Goal: Transaction & Acquisition: Purchase product/service

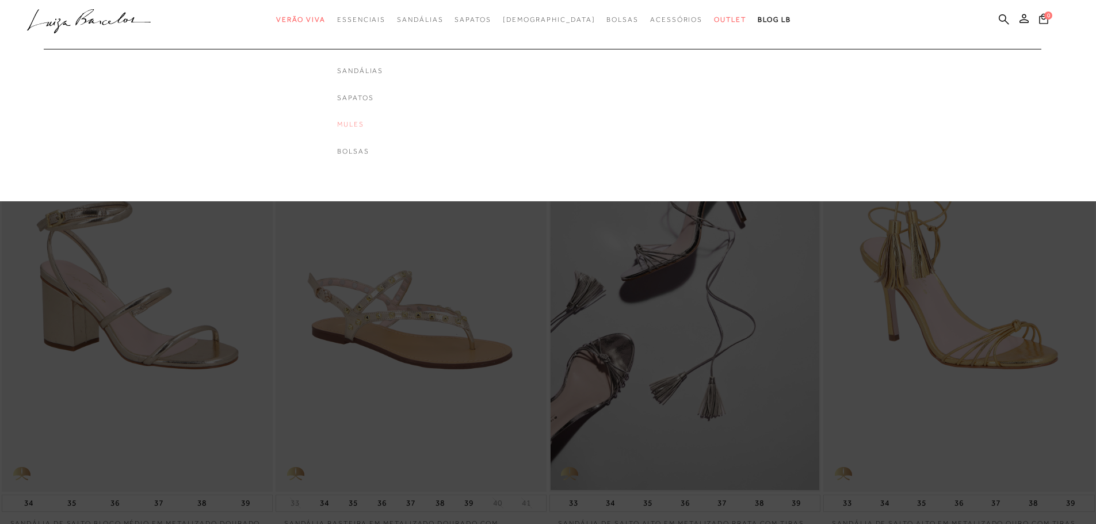
click at [381, 120] on link "Mules" at bounding box center [360, 125] width 46 height 10
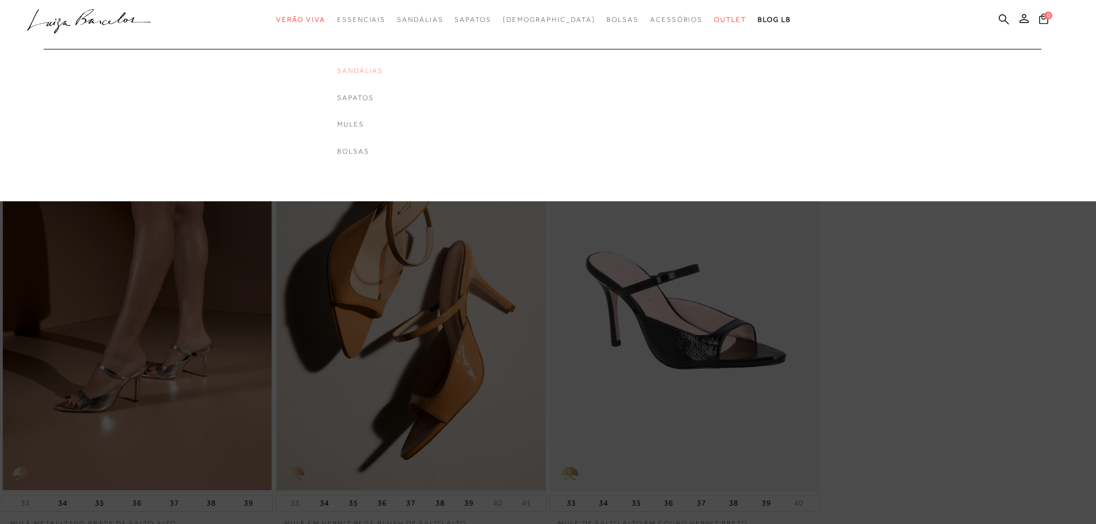
click at [378, 71] on link "Sandálias" at bounding box center [360, 71] width 46 height 10
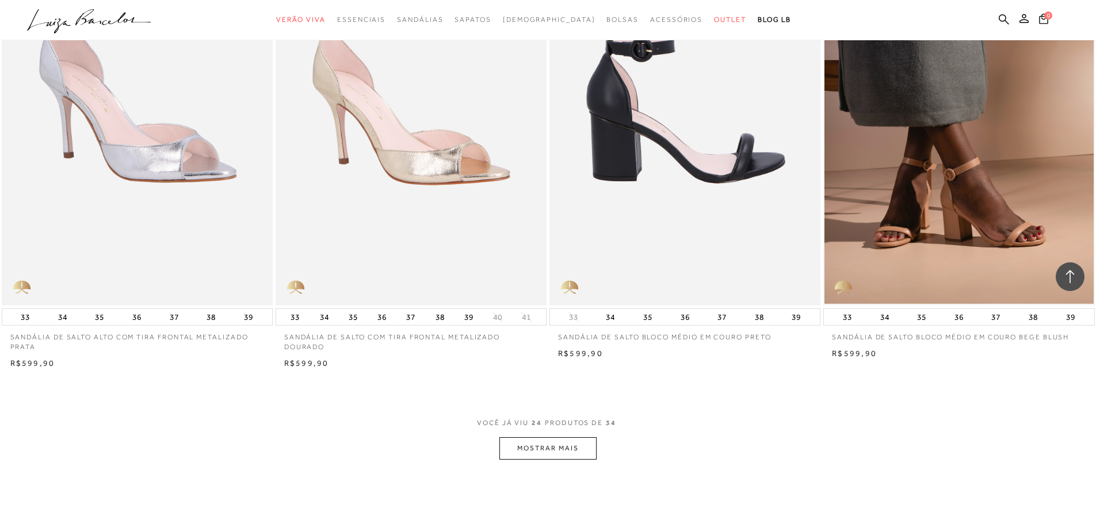
scroll to position [2588, 0]
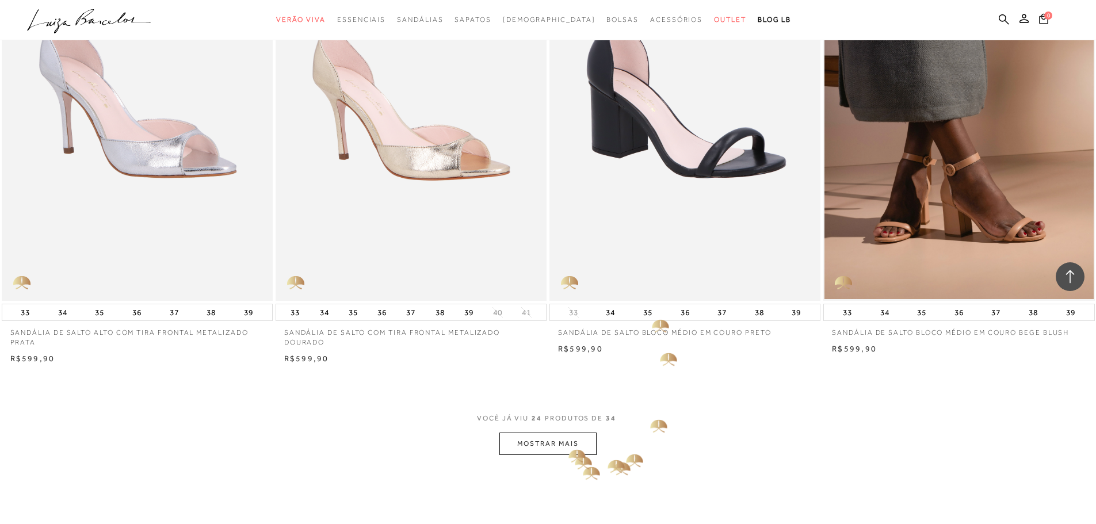
click at [569, 438] on button "MOSTRAR MAIS" at bounding box center [547, 444] width 97 height 22
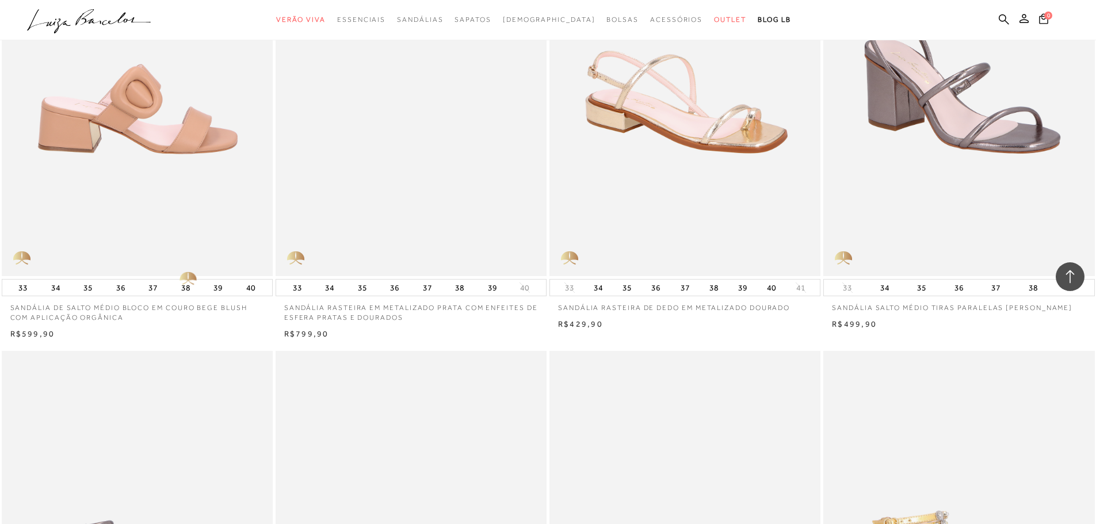
scroll to position [3048, 0]
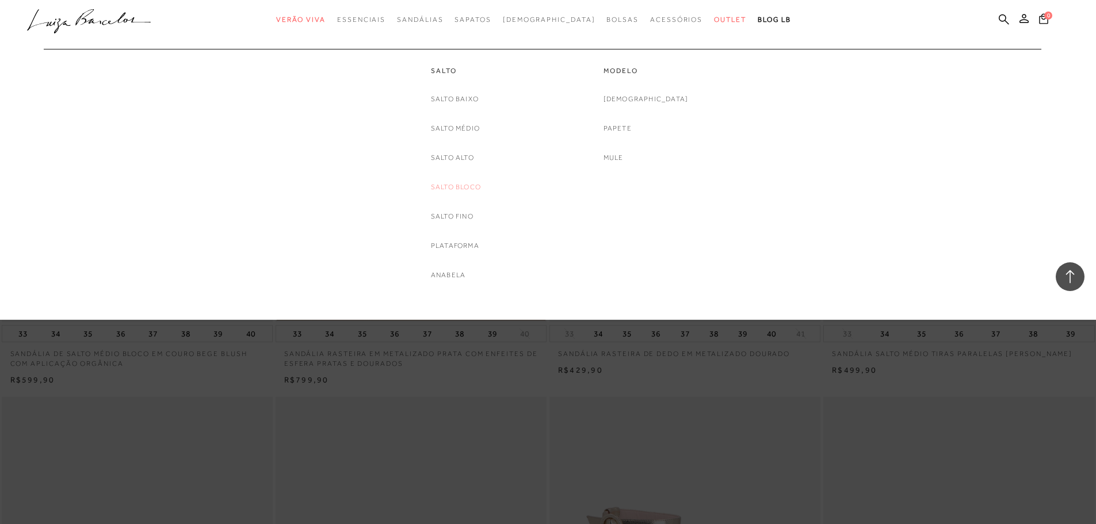
click at [454, 184] on link "Salto Bloco" at bounding box center [456, 187] width 50 height 12
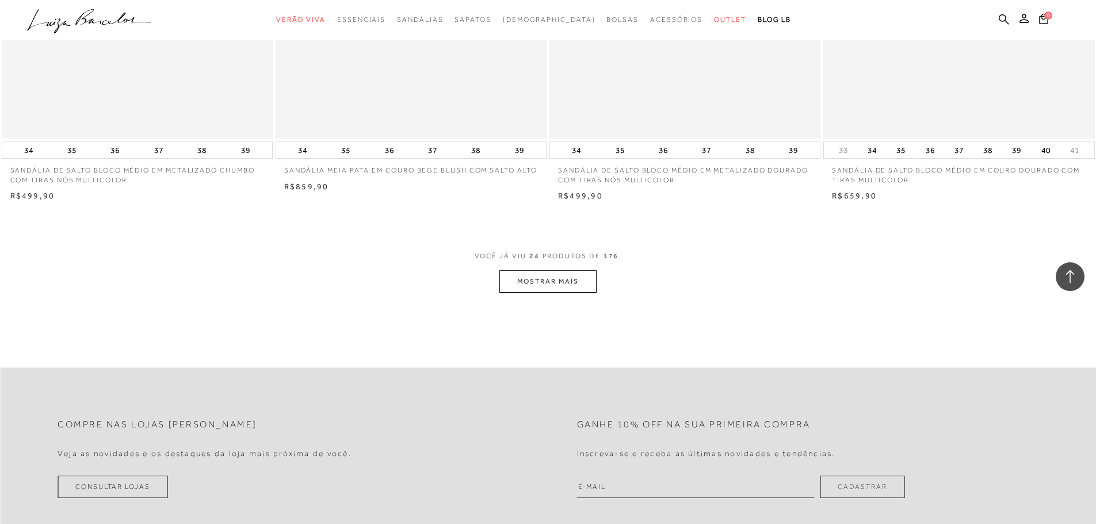
scroll to position [2761, 0]
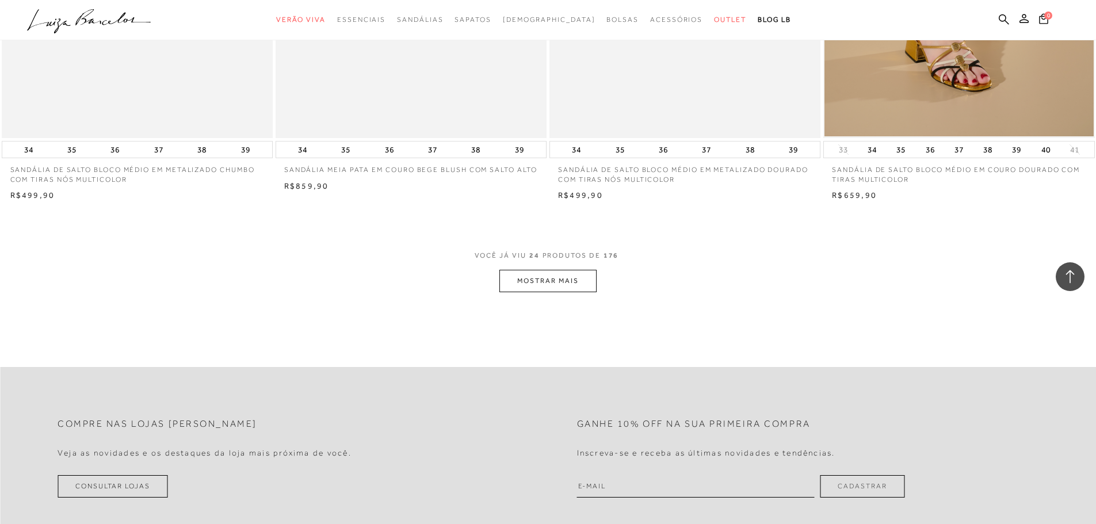
click at [540, 283] on button "MOSTRAR MAIS" at bounding box center [547, 281] width 97 height 22
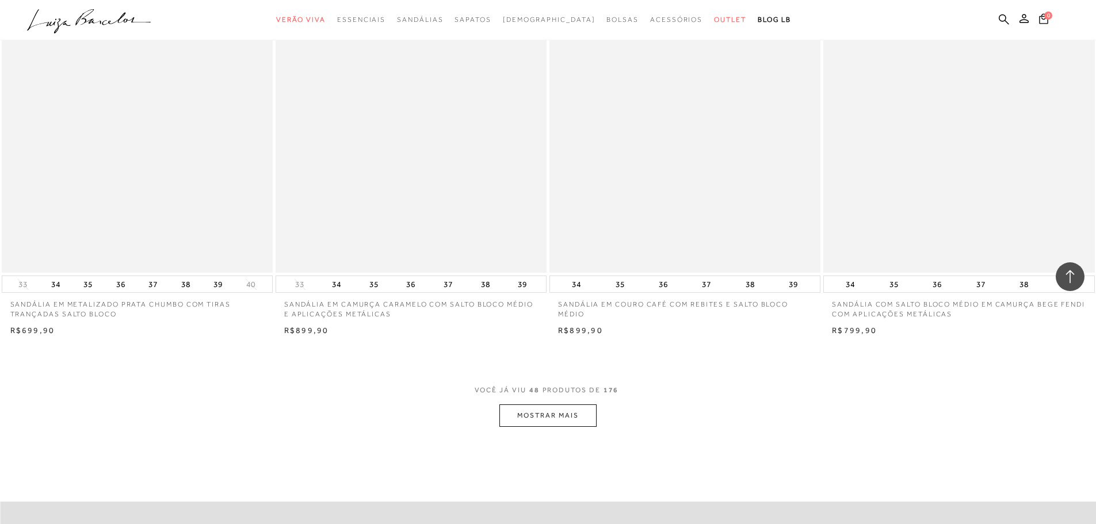
scroll to position [5522, 0]
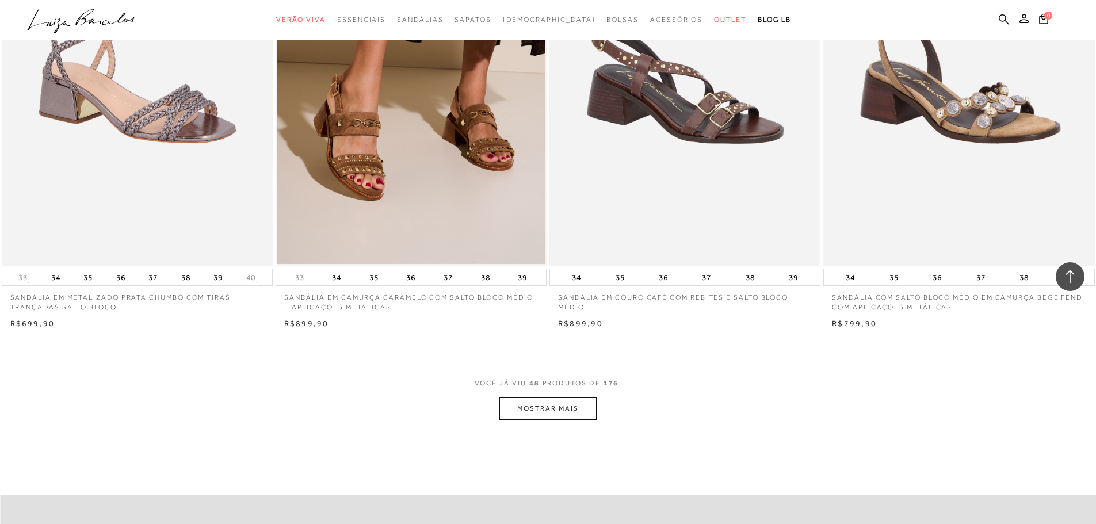
click at [527, 401] on button "MOSTRAR MAIS" at bounding box center [547, 408] width 97 height 22
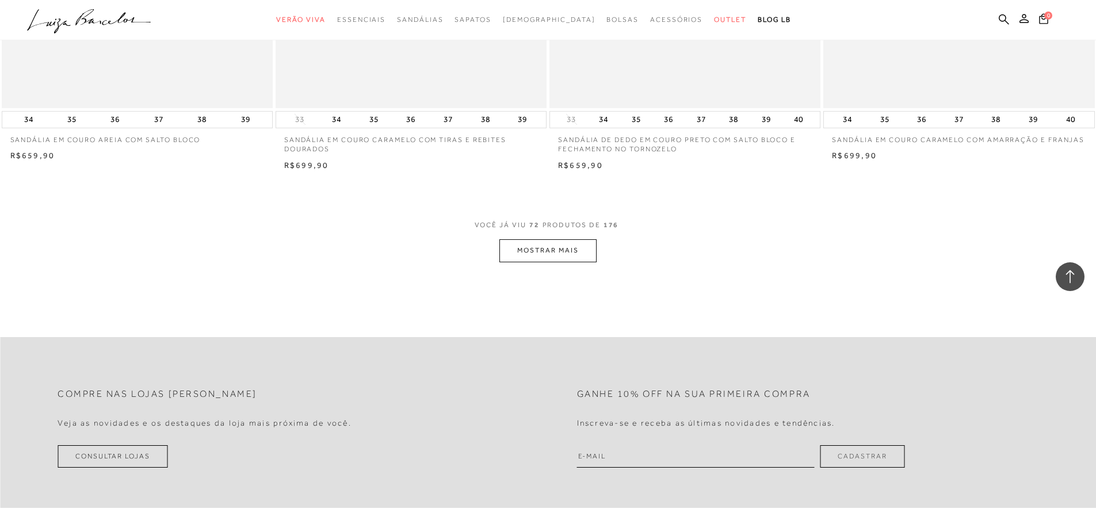
scroll to position [8570, 0]
click at [525, 249] on button "MOSTRAR MAIS" at bounding box center [547, 249] width 97 height 22
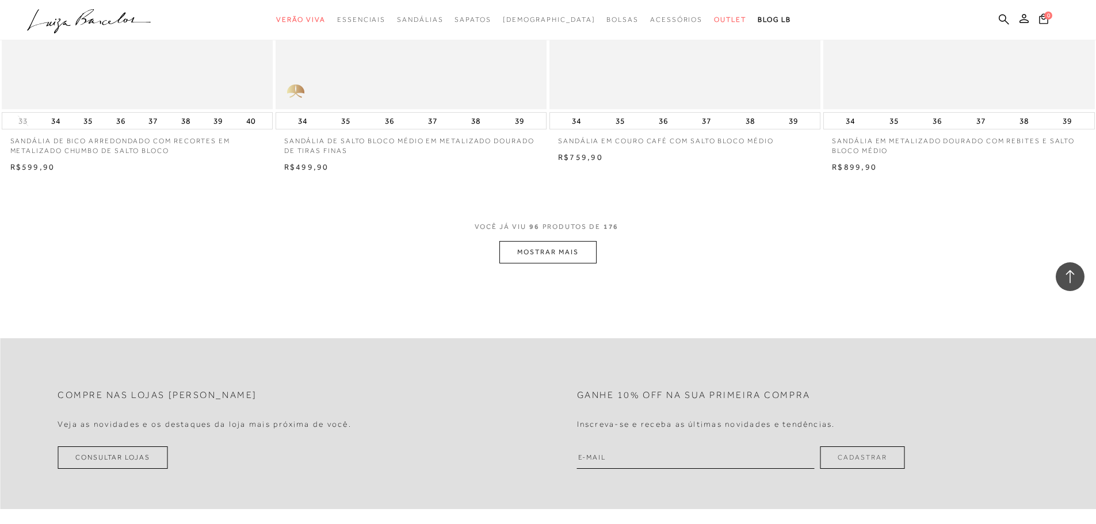
scroll to position [11504, 0]
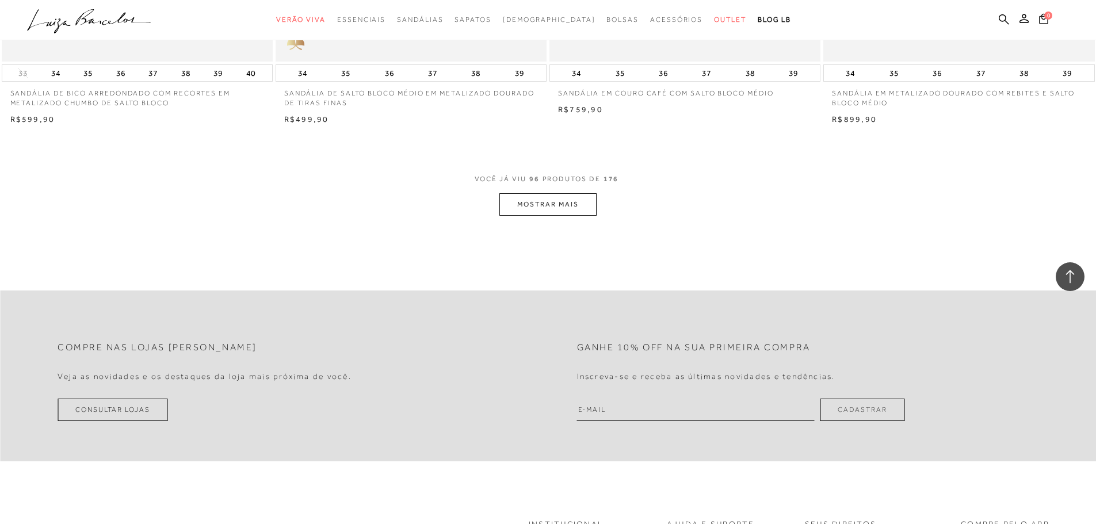
click at [552, 202] on button "MOSTRAR MAIS" at bounding box center [547, 204] width 97 height 22
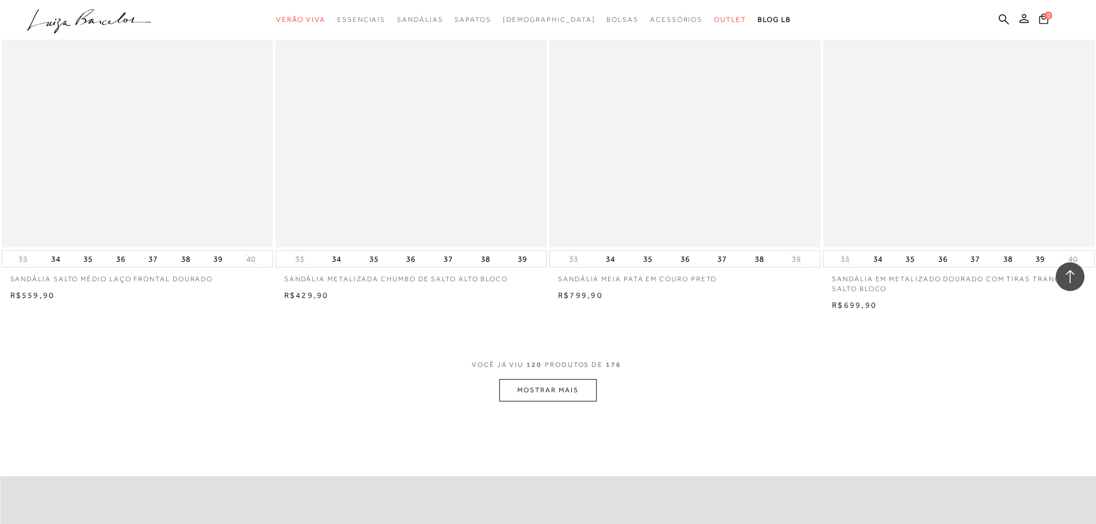
scroll to position [14207, 0]
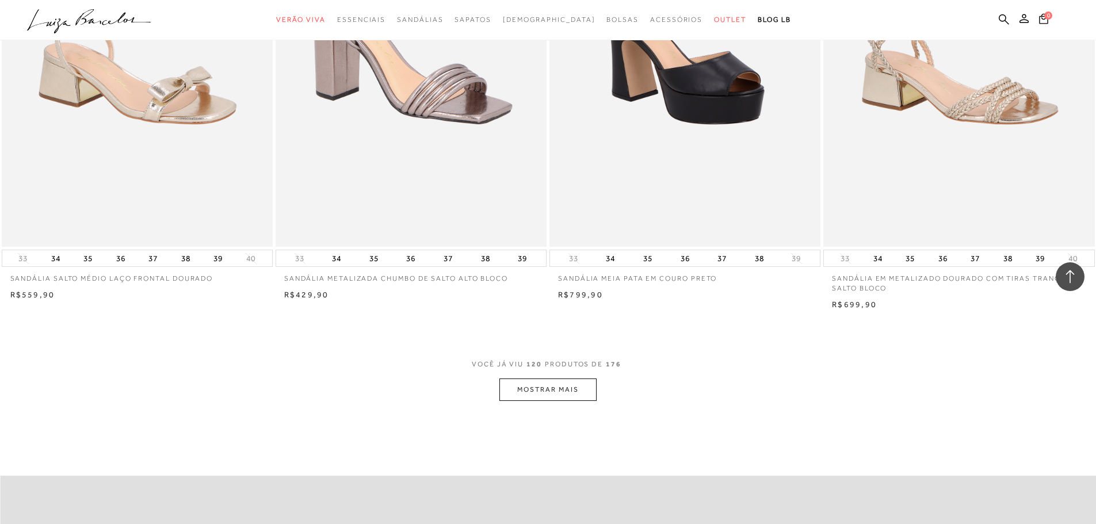
click at [554, 388] on button "MOSTRAR MAIS" at bounding box center [547, 389] width 97 height 22
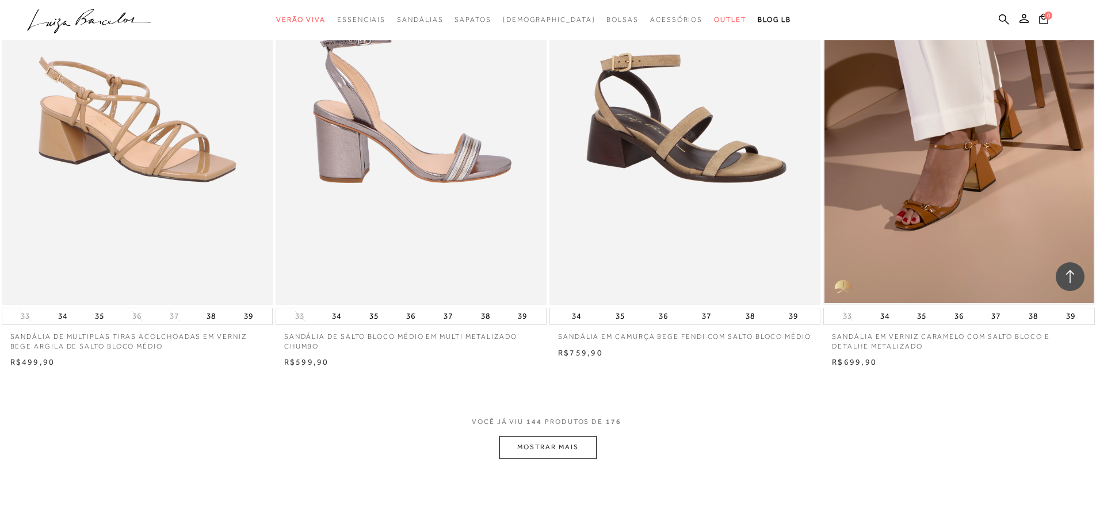
scroll to position [17083, 0]
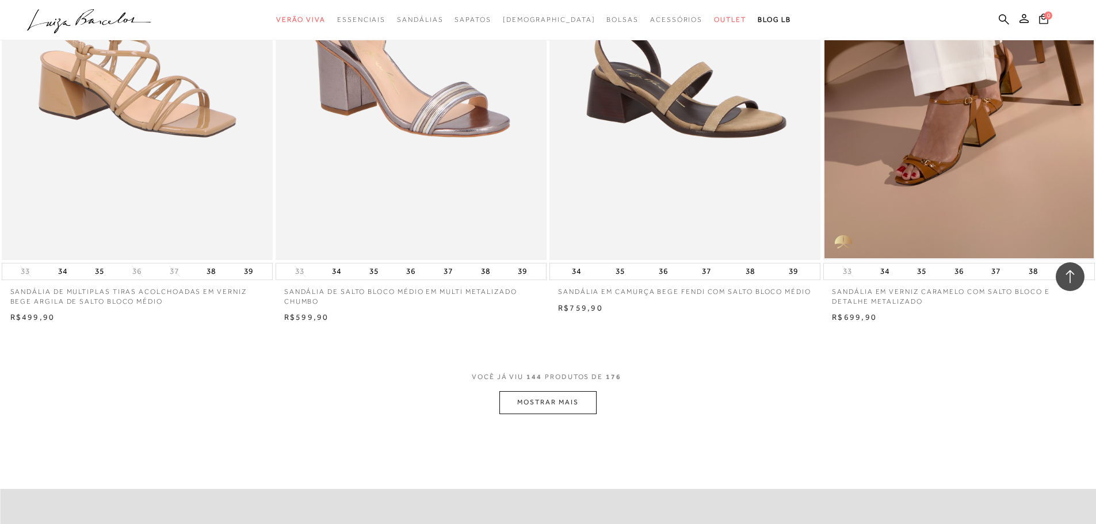
click at [556, 403] on button "MOSTRAR MAIS" at bounding box center [547, 402] width 97 height 22
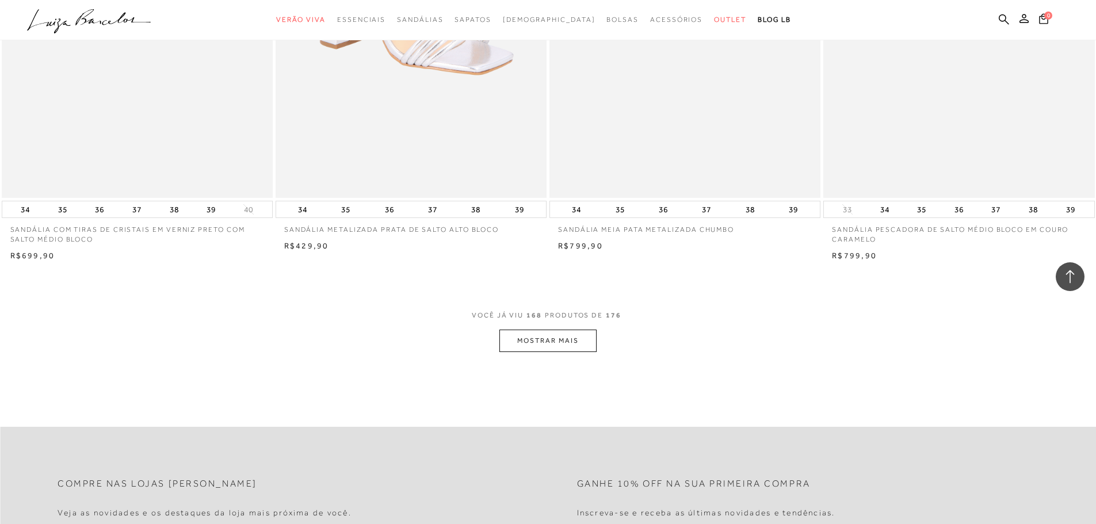
scroll to position [20074, 0]
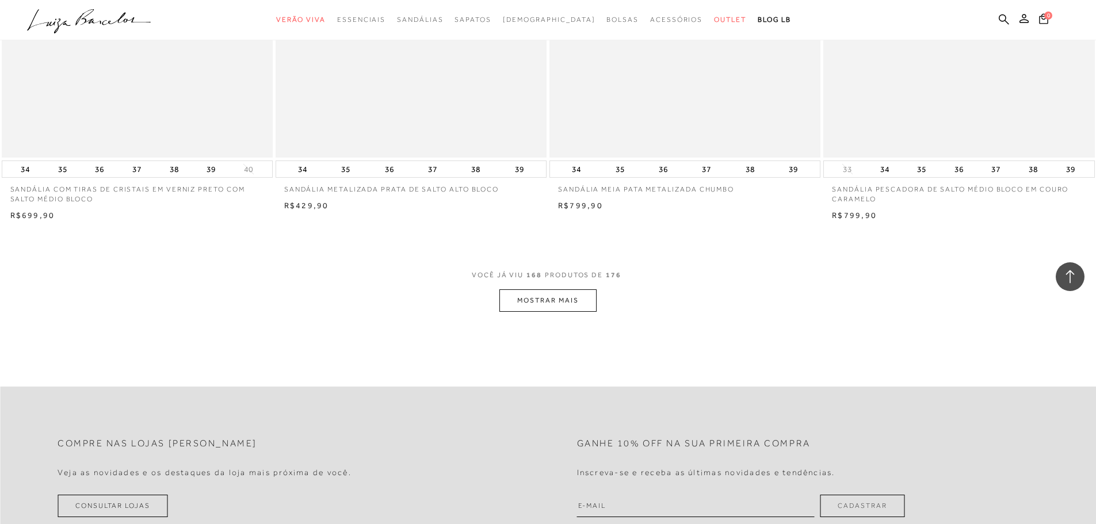
click at [561, 295] on button "MOSTRAR MAIS" at bounding box center [547, 300] width 97 height 22
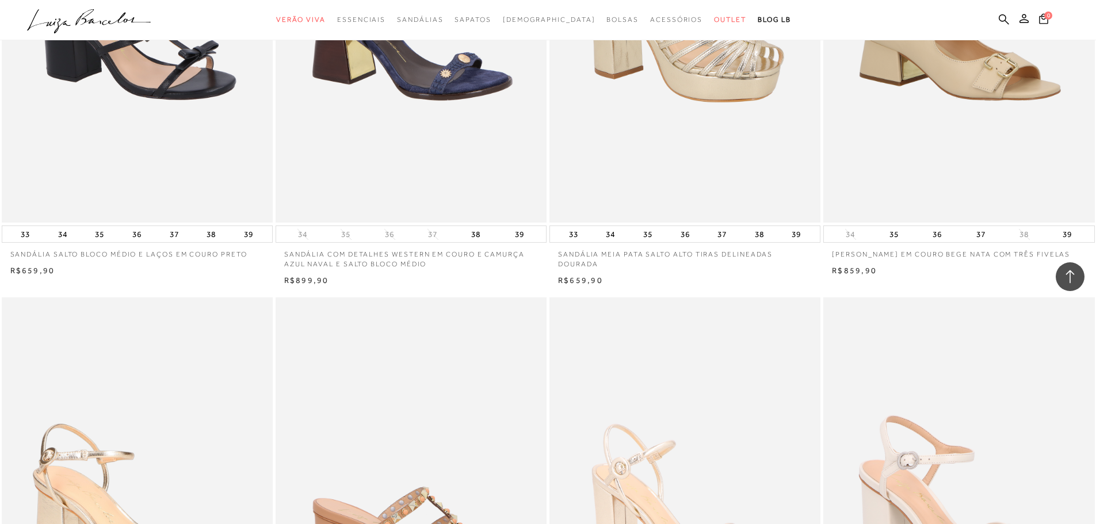
scroll to position [20477, 0]
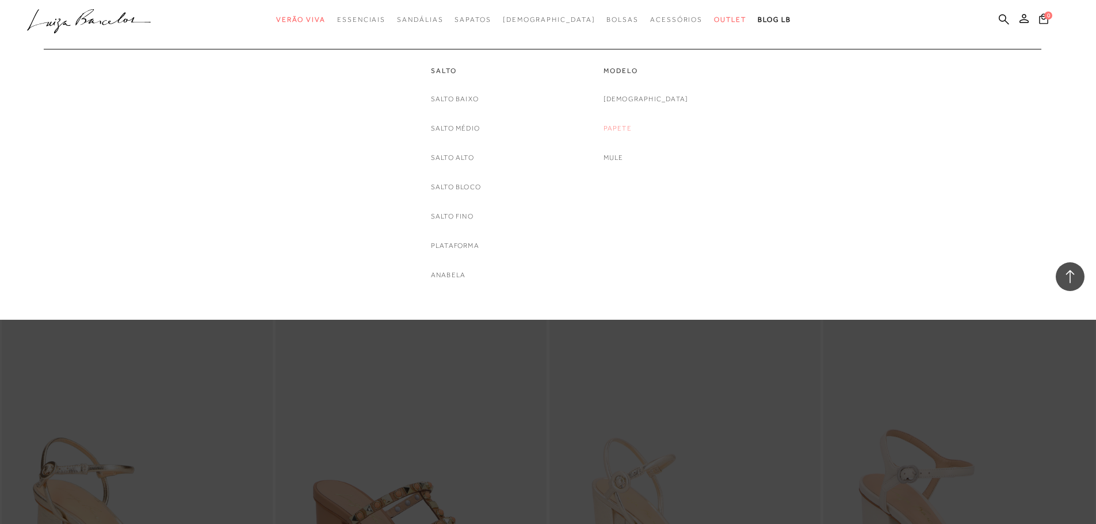
click at [632, 127] on link "Papete" at bounding box center [617, 129] width 28 height 12
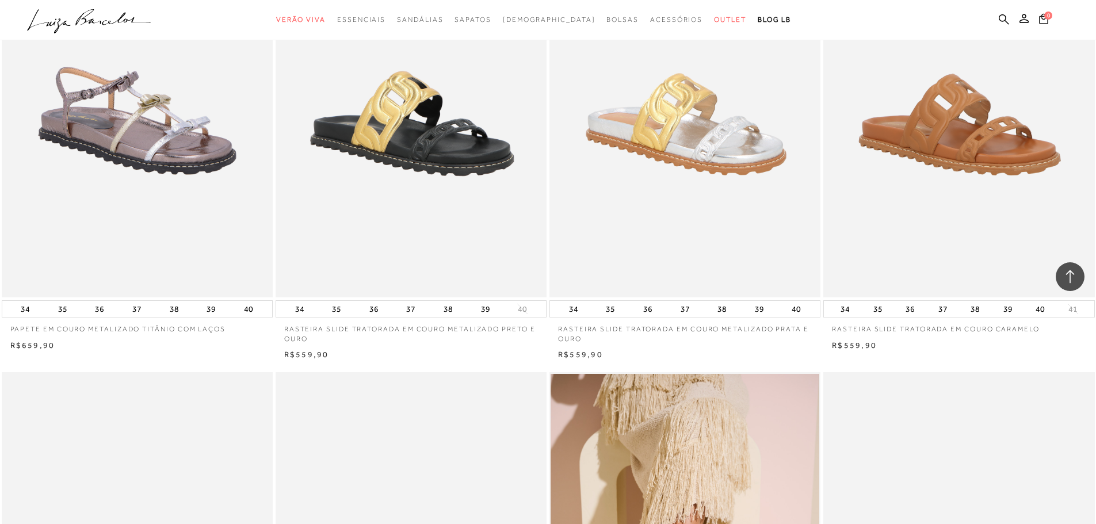
scroll to position [2128, 0]
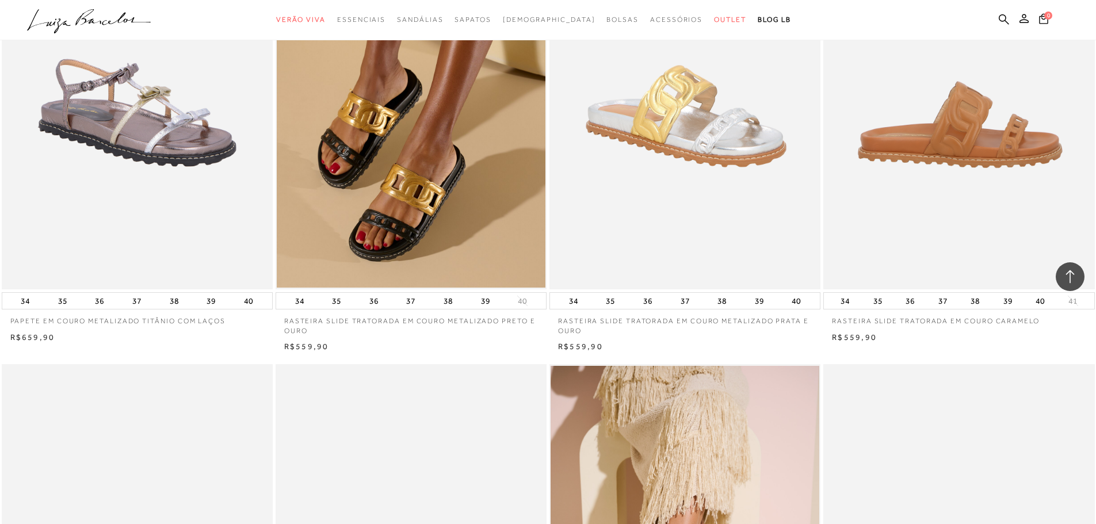
click at [985, 124] on img at bounding box center [959, 86] width 270 height 407
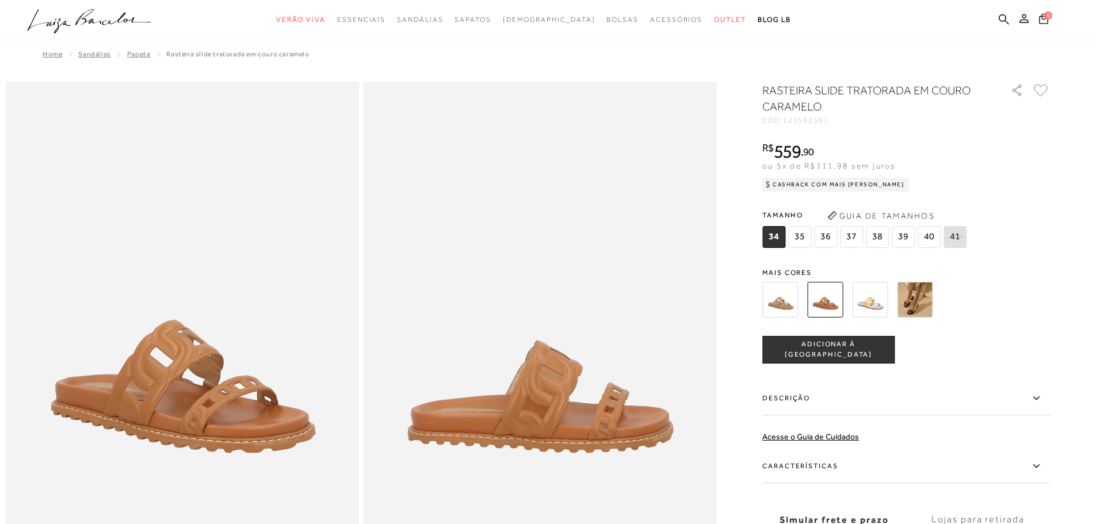
click at [928, 293] on img at bounding box center [915, 300] width 36 height 36
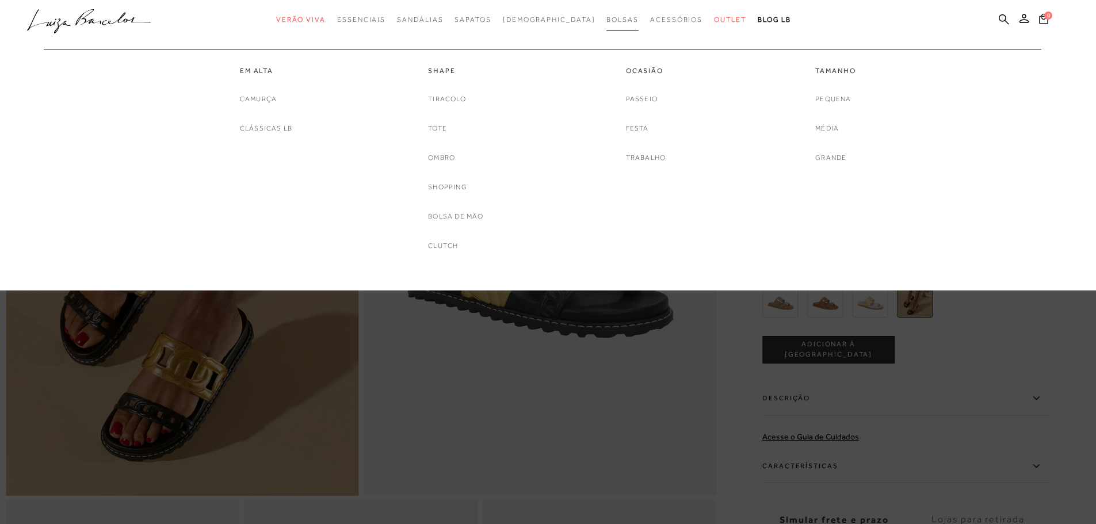
click at [606, 20] on span "Bolsas" at bounding box center [622, 20] width 32 height 8
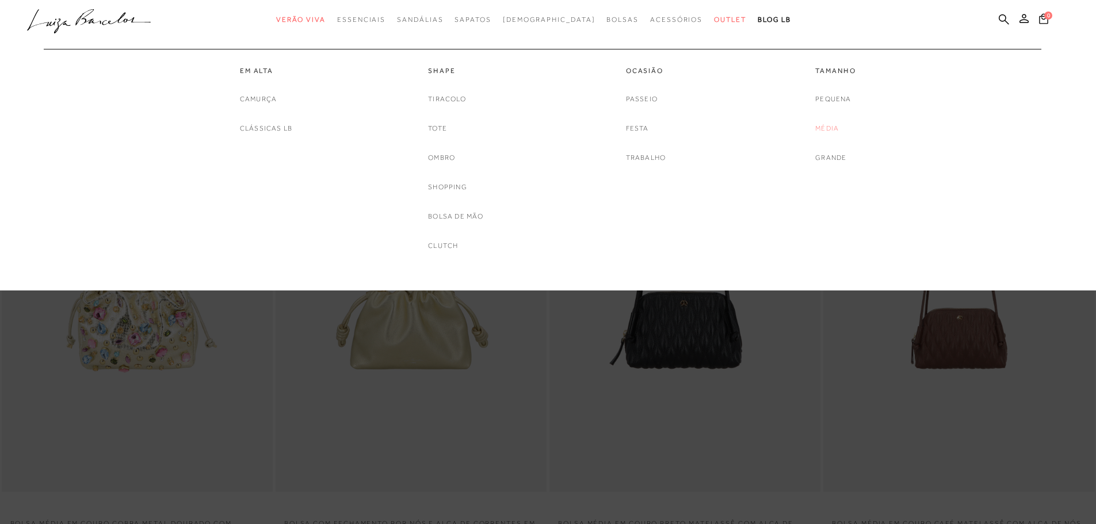
click at [818, 132] on link "Média" at bounding box center [827, 129] width 24 height 12
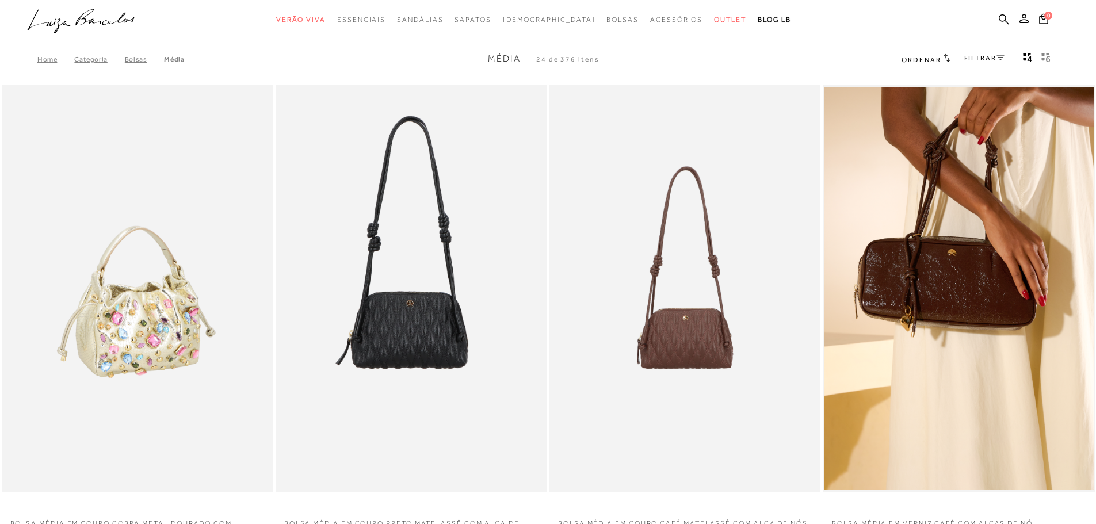
click at [188, 291] on img at bounding box center [138, 288] width 270 height 407
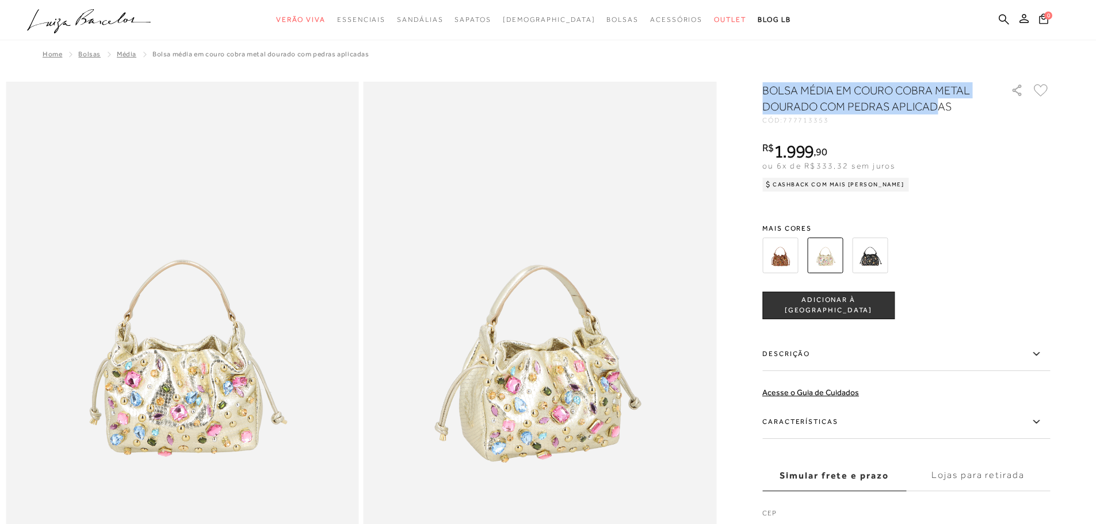
drag, startPoint x: 764, startPoint y: 88, endPoint x: 943, endPoint y: 108, distance: 179.4
copy h1 "BOLSA MÉDIA EM COURO COBRA METAL DOURADO COM PEDRAS APLICAD"
click at [1002, 16] on icon at bounding box center [1004, 19] width 10 height 11
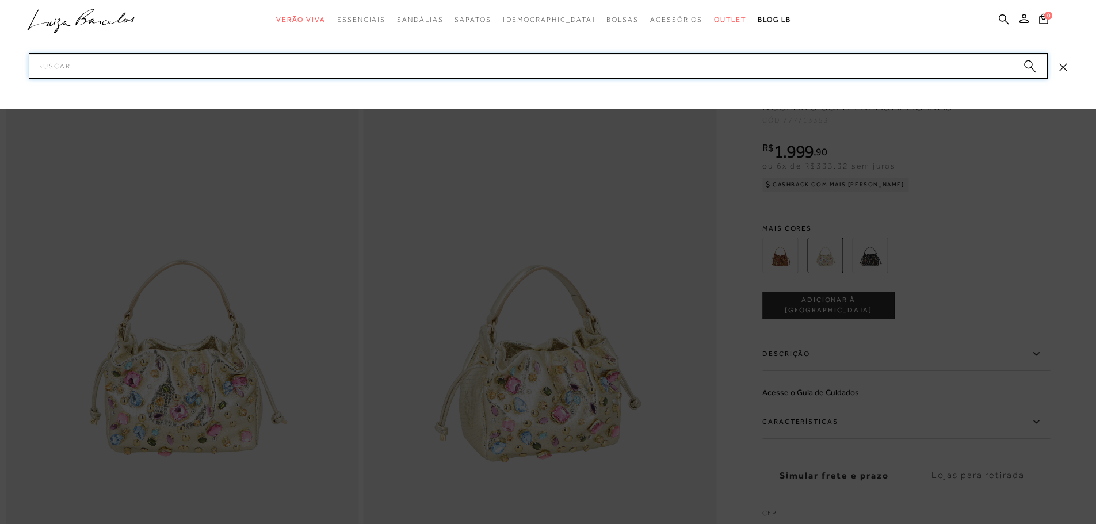
click at [198, 59] on input "Pesquisar" at bounding box center [538, 65] width 1019 height 25
paste input "BOLSA MÉDIA EM COURO COBRA METAL DOURADO COM PEDRAS APLICAD"
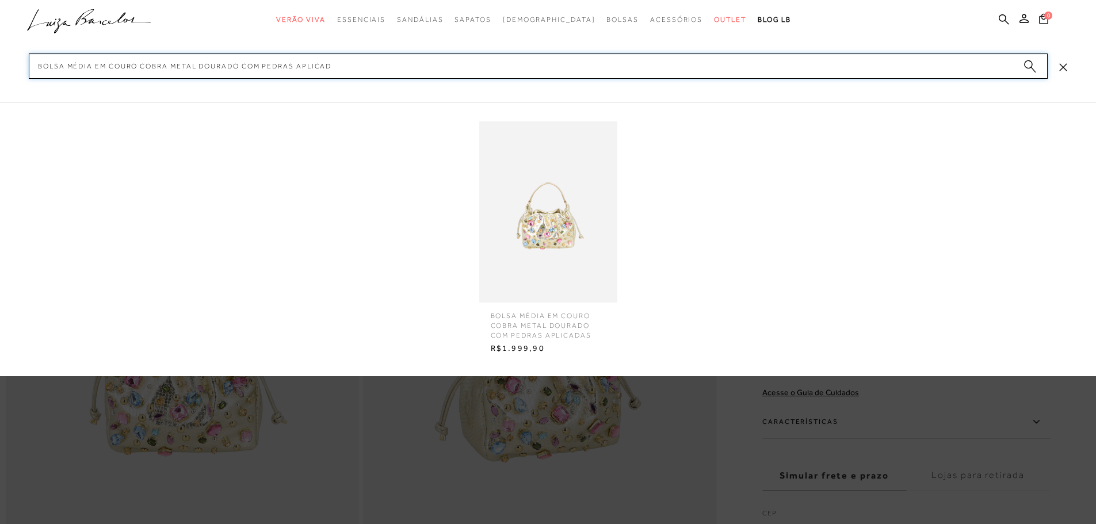
click at [238, 67] on input "BOLSA MÉDIA EM COURO COBRA METAL DOURADO COM PEDRAS APLICAD" at bounding box center [538, 65] width 1019 height 25
type input "BOLSA MÉDIA EM COURO COBRA COM PEDRAS APLICAD"
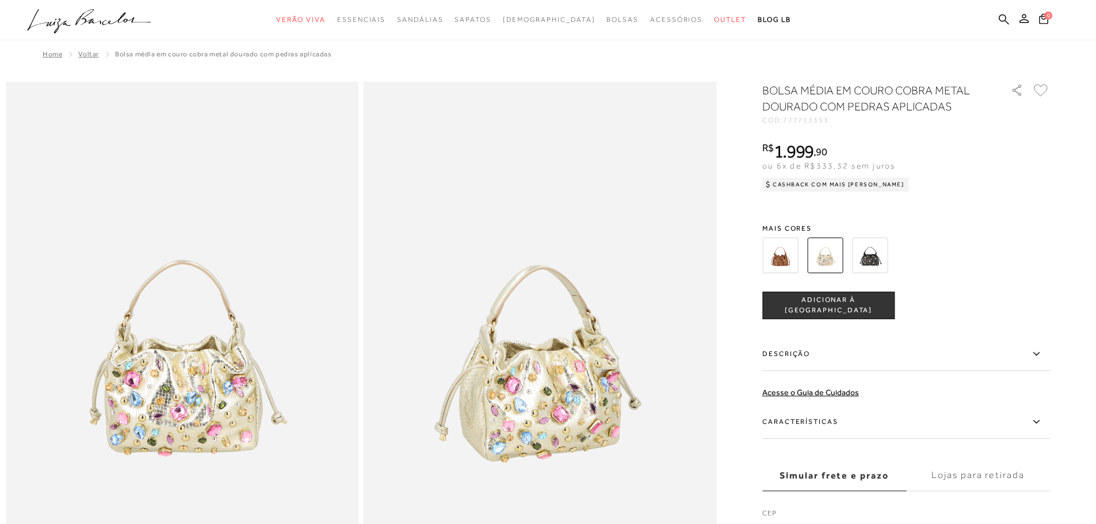
click at [785, 251] on img at bounding box center [780, 256] width 36 height 36
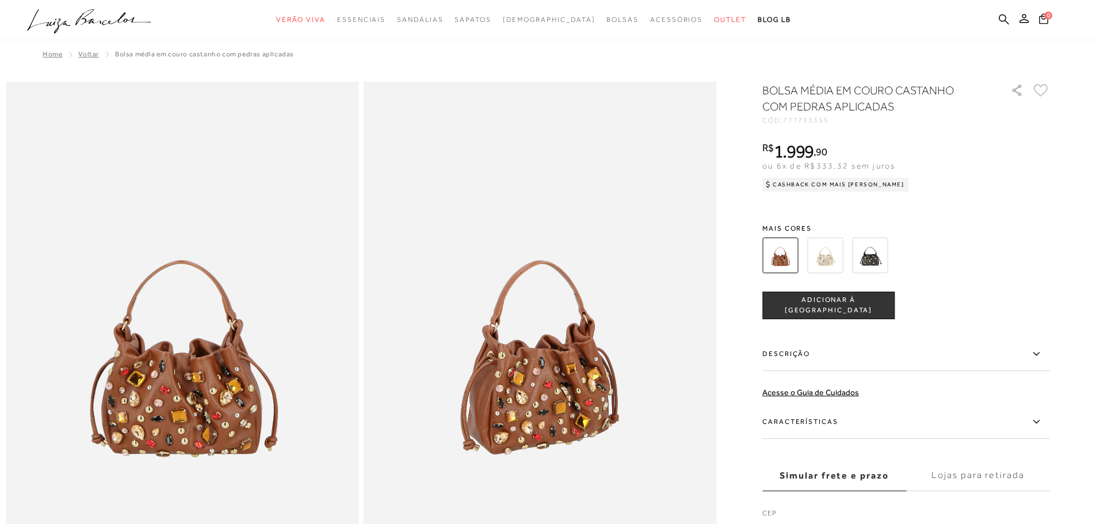
click at [879, 258] on img at bounding box center [870, 256] width 36 height 36
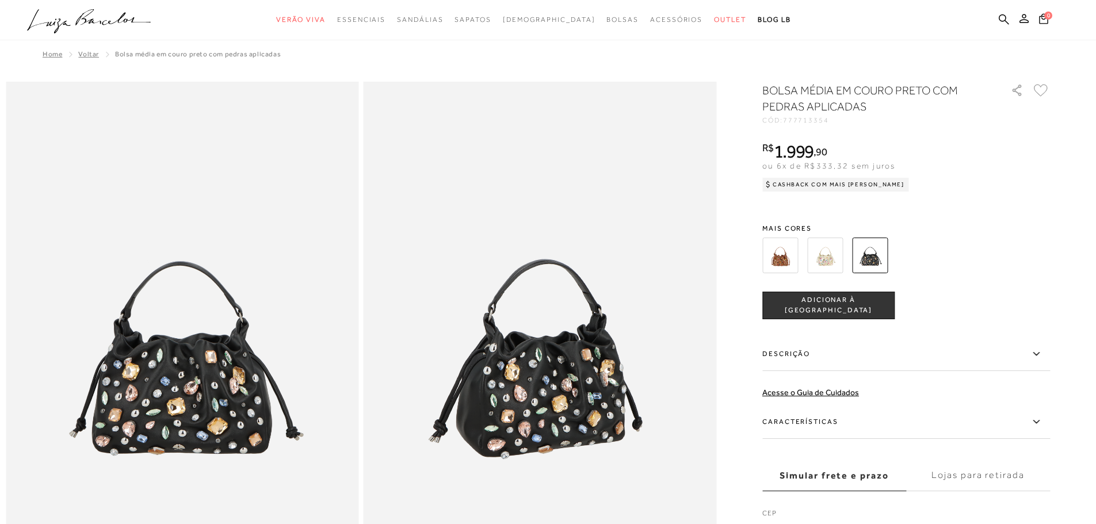
click at [998, 18] on ul ".a{fill-rule:evenodd;} Verão Viva Em alta Favoritos das Influenciadoras Apostas…" at bounding box center [539, 19] width 1024 height 21
click at [1000, 17] on icon at bounding box center [1004, 19] width 10 height 10
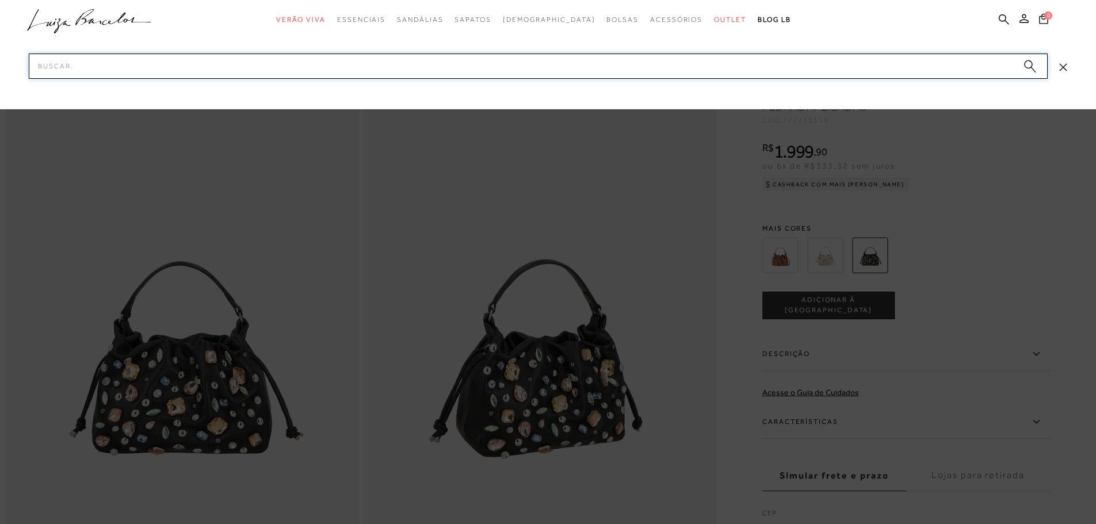
click at [98, 68] on input "Pesquisar" at bounding box center [538, 65] width 1019 height 25
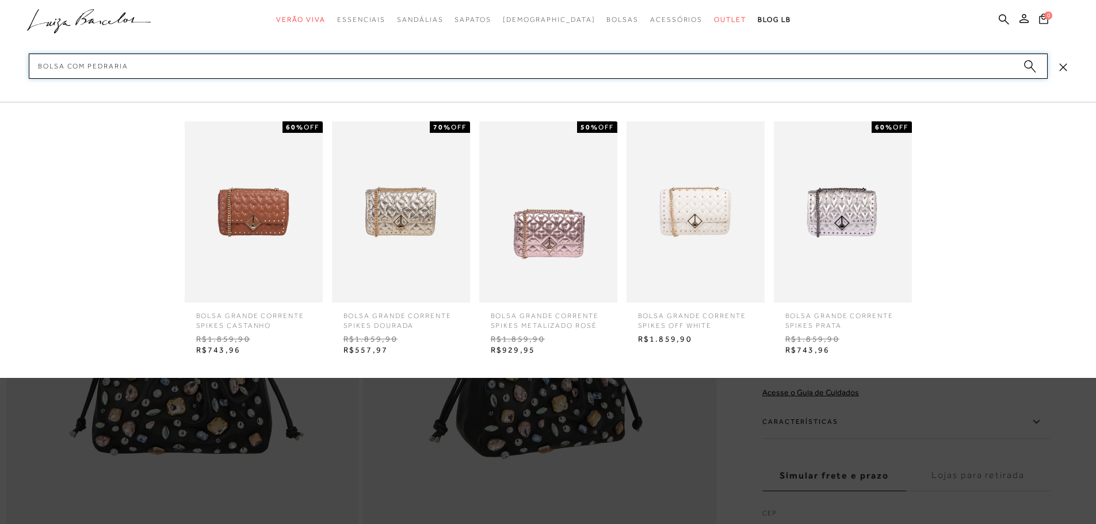
type input "bolsa com pedrarias"
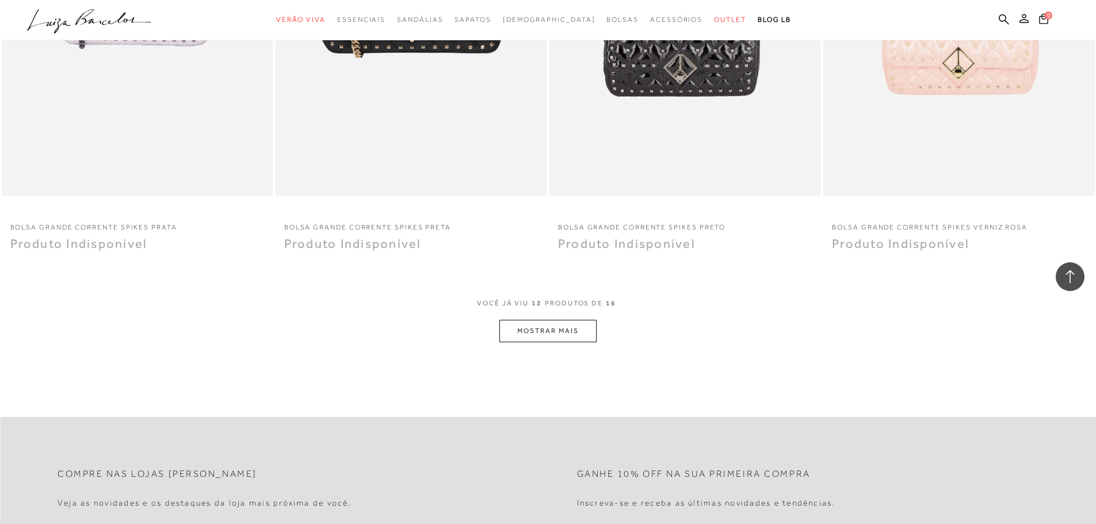
scroll to position [1265, 0]
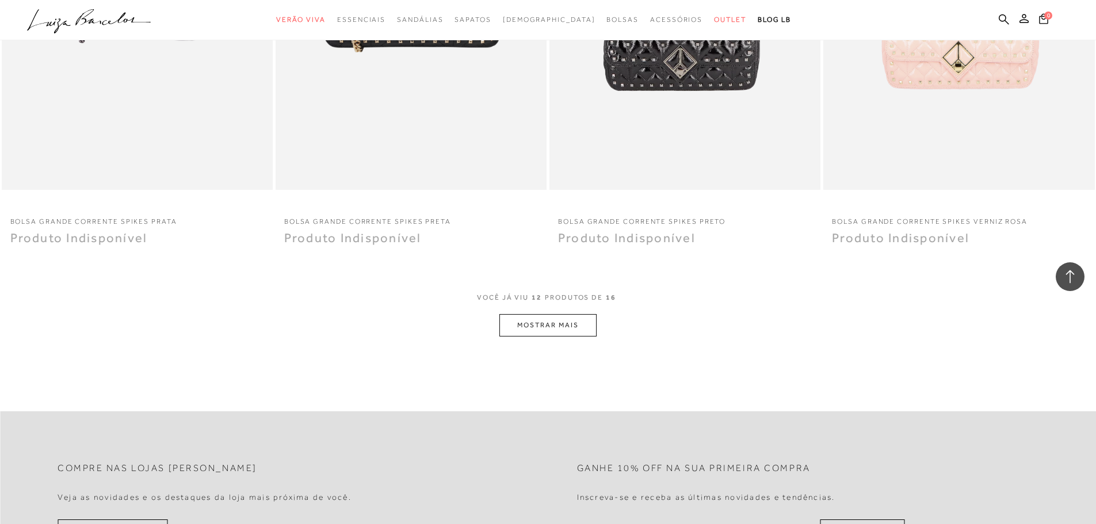
click at [573, 314] on button "MOSTRAR MAIS" at bounding box center [547, 325] width 97 height 22
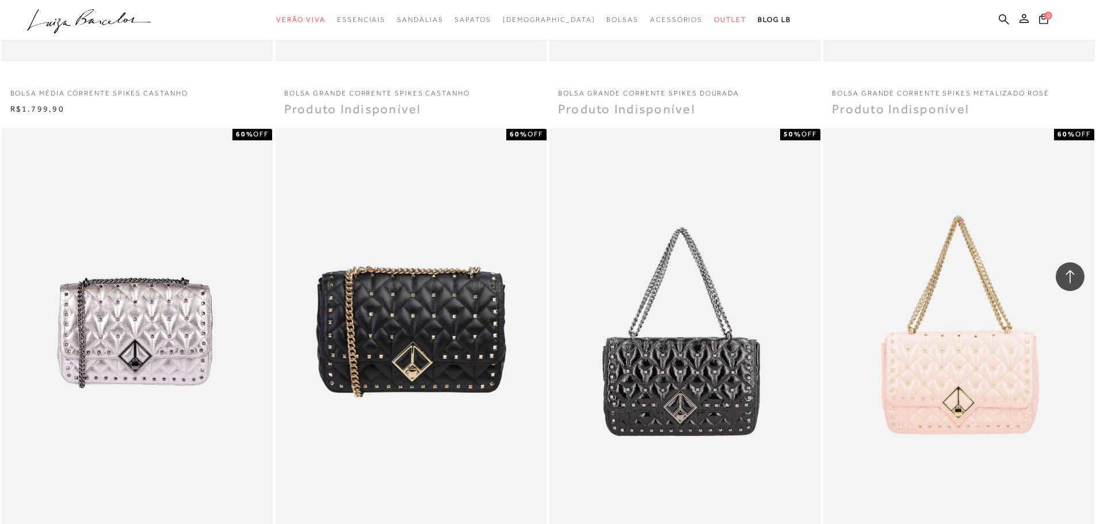
scroll to position [863, 0]
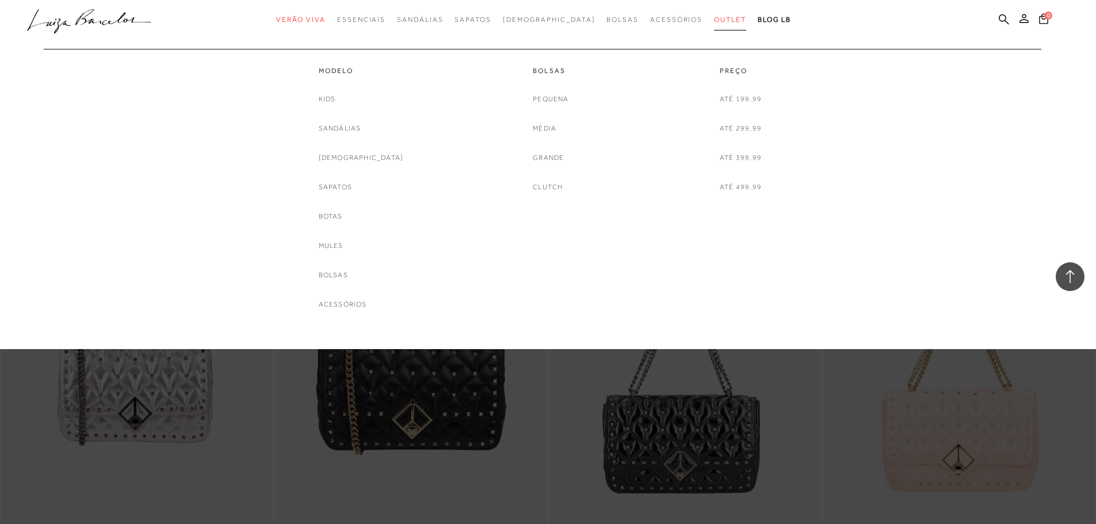
click at [714, 16] on span "Outlet" at bounding box center [730, 20] width 32 height 8
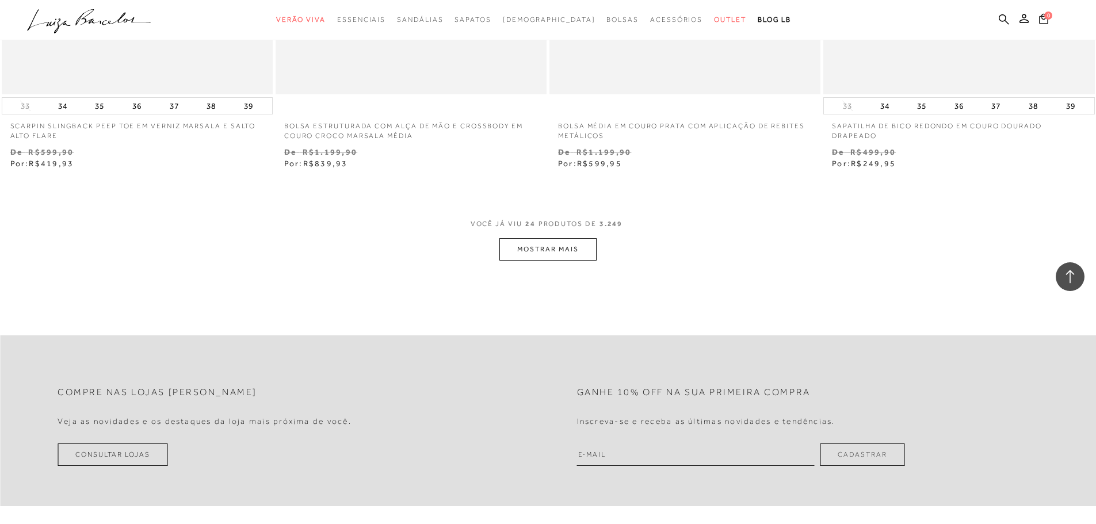
scroll to position [2876, 0]
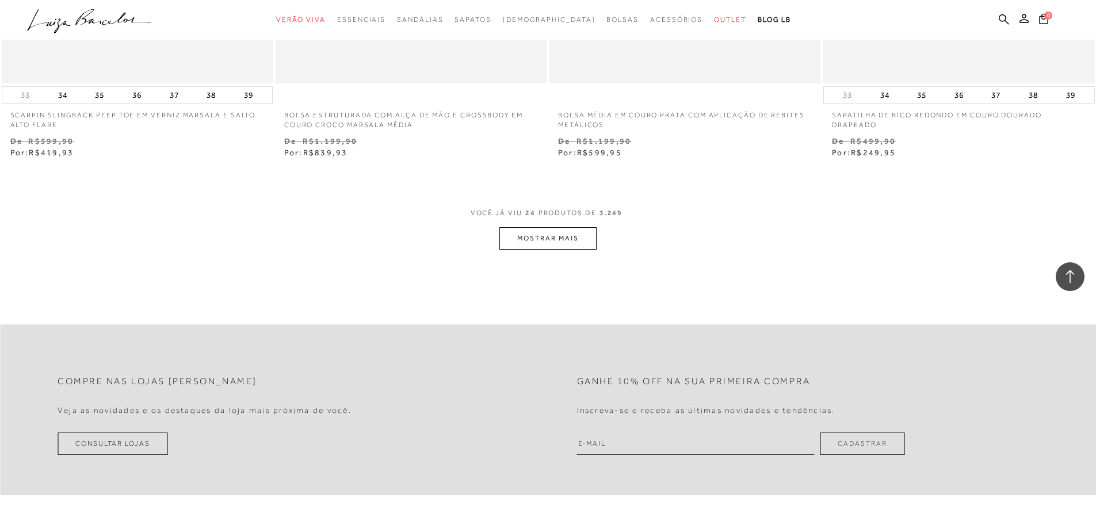
click at [523, 239] on button "MOSTRAR MAIS" at bounding box center [547, 238] width 97 height 22
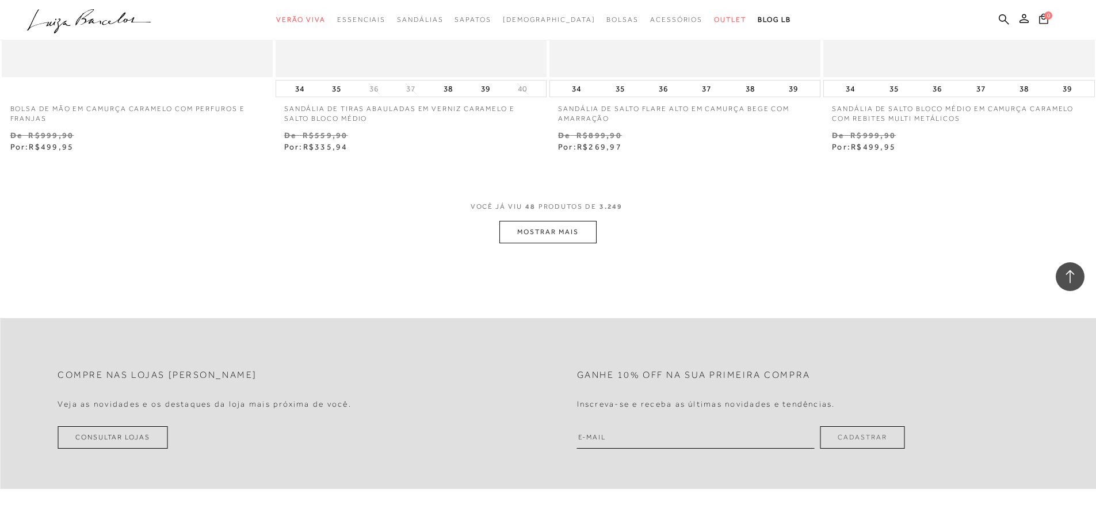
scroll to position [5867, 0]
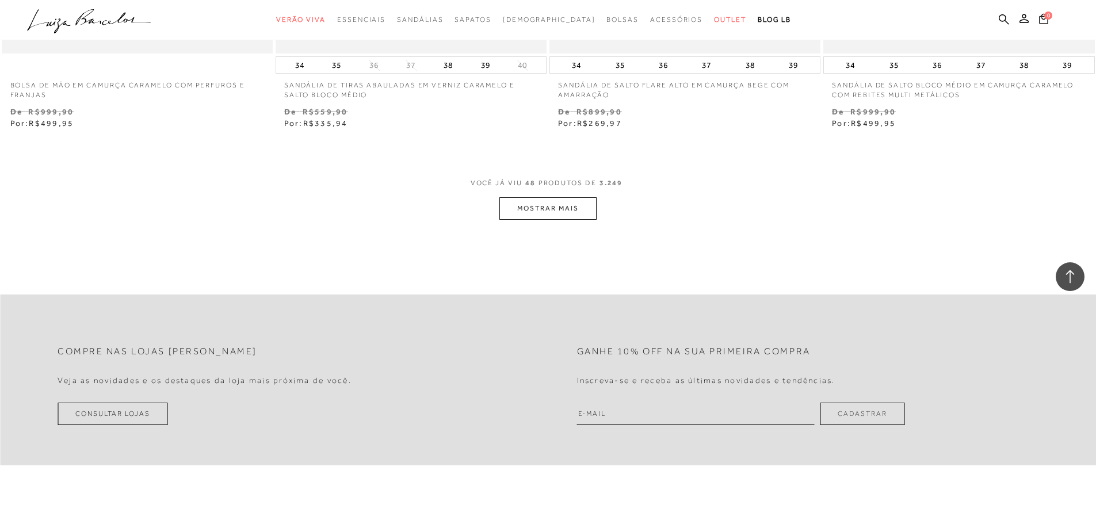
click at [537, 202] on button "MOSTRAR MAIS" at bounding box center [547, 208] width 97 height 22
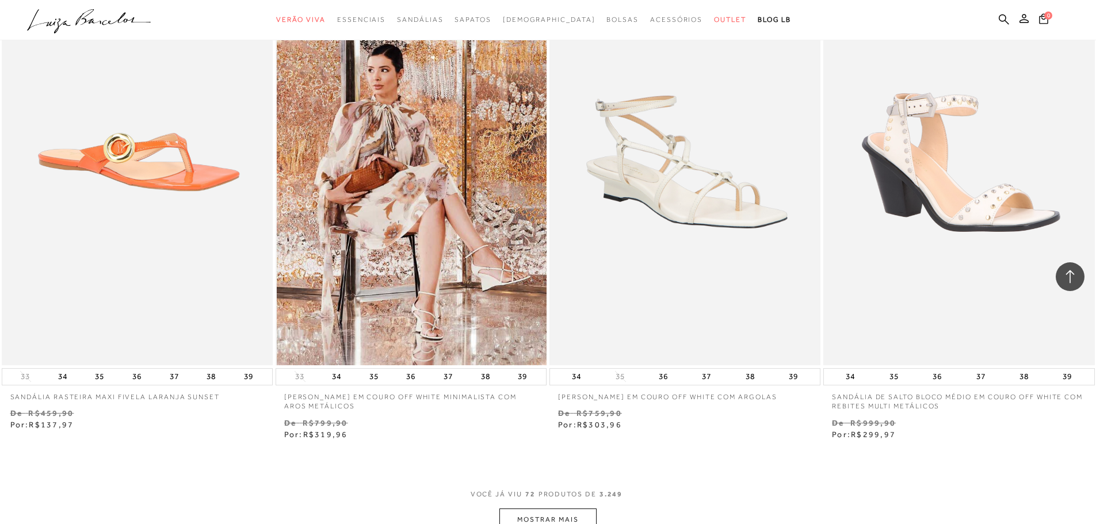
scroll to position [8513, 0]
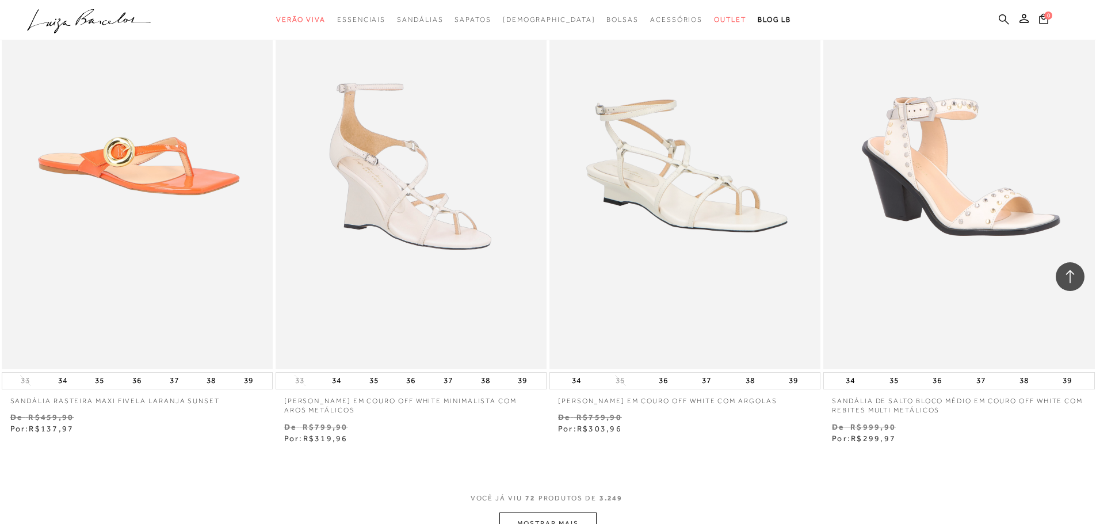
click at [1004, 16] on icon at bounding box center [1004, 19] width 10 height 11
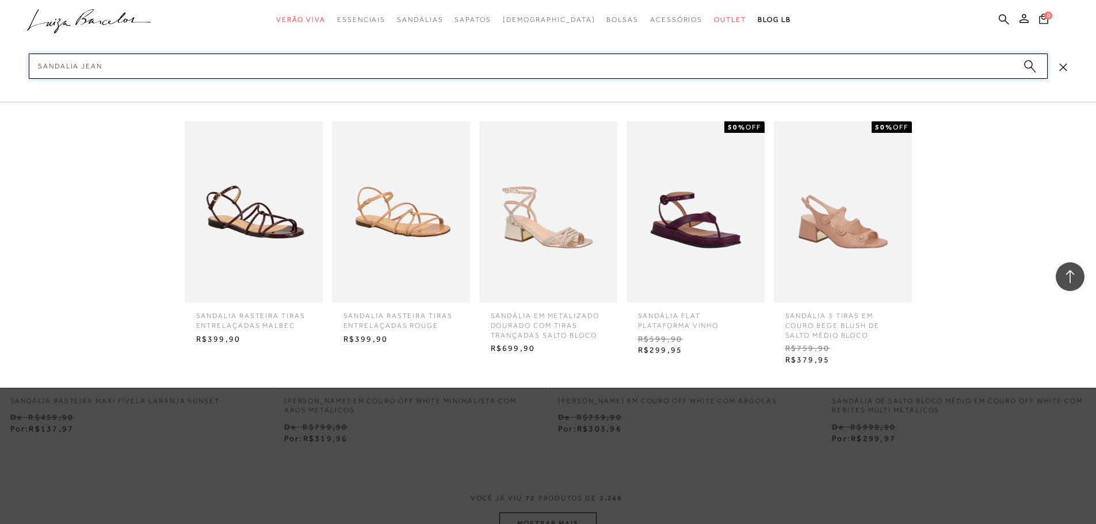
type input "sandalia jeans"
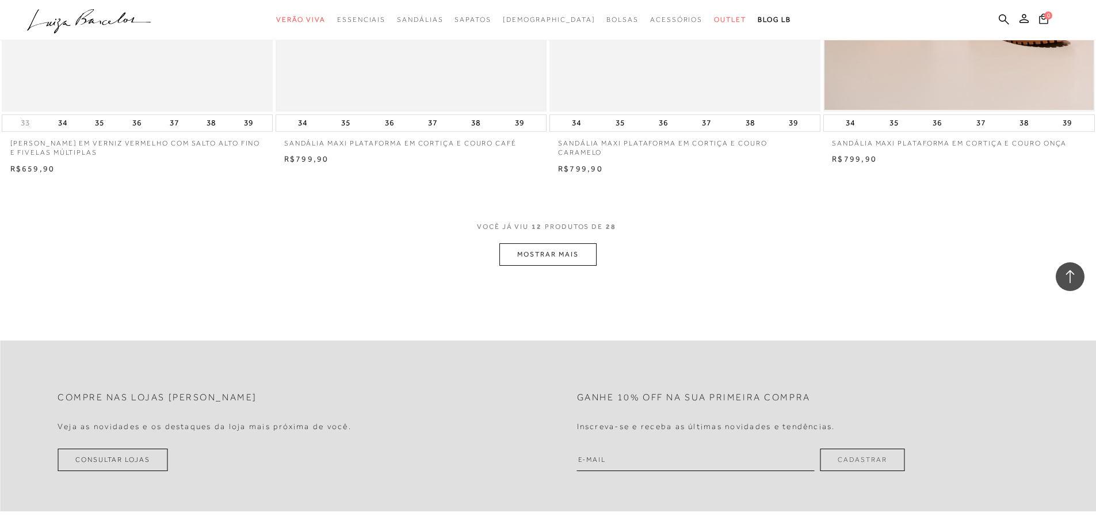
scroll to position [1380, 0]
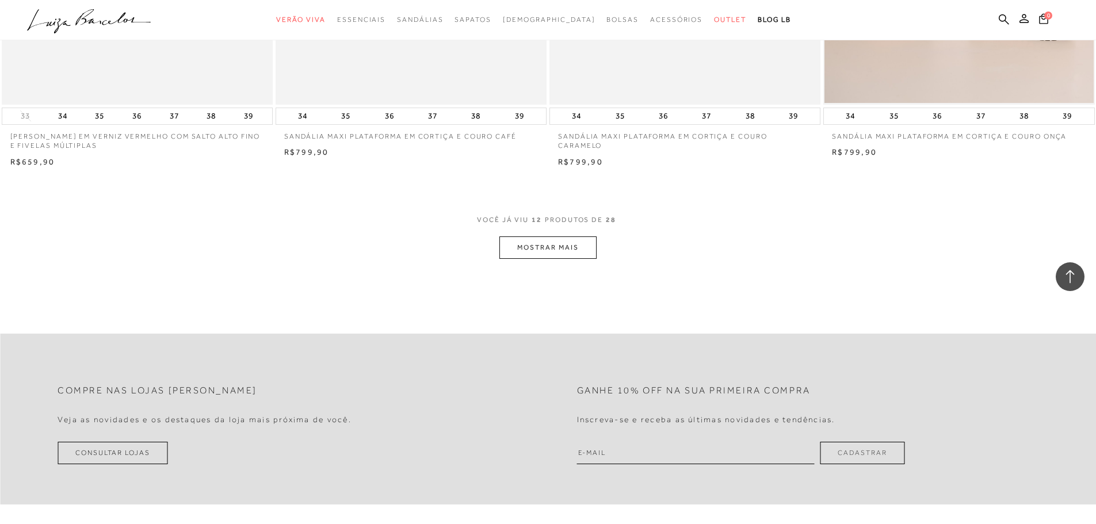
click at [538, 247] on button "MOSTRAR MAIS" at bounding box center [547, 247] width 97 height 22
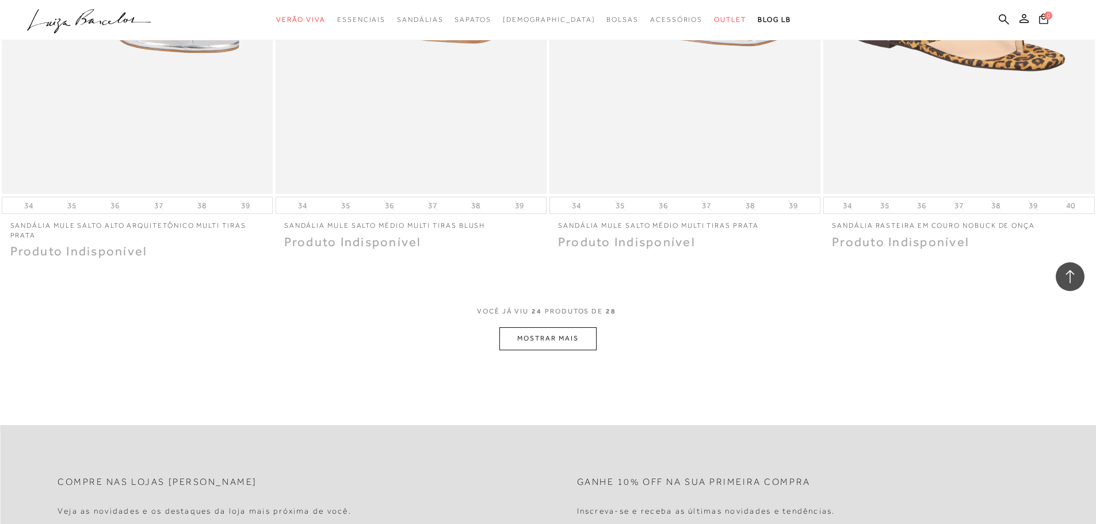
scroll to position [2818, 0]
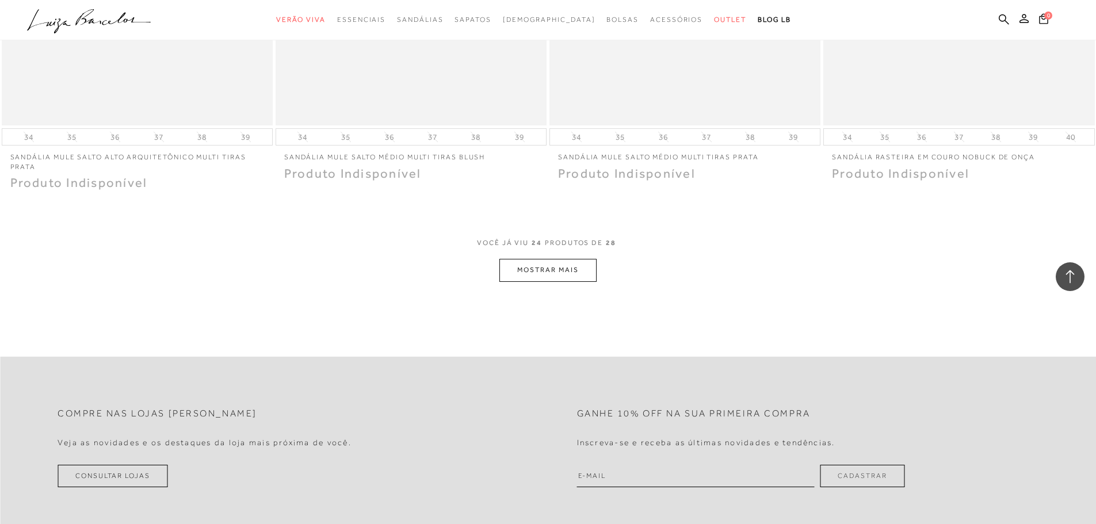
click at [550, 272] on button "MOSTRAR MAIS" at bounding box center [547, 270] width 97 height 22
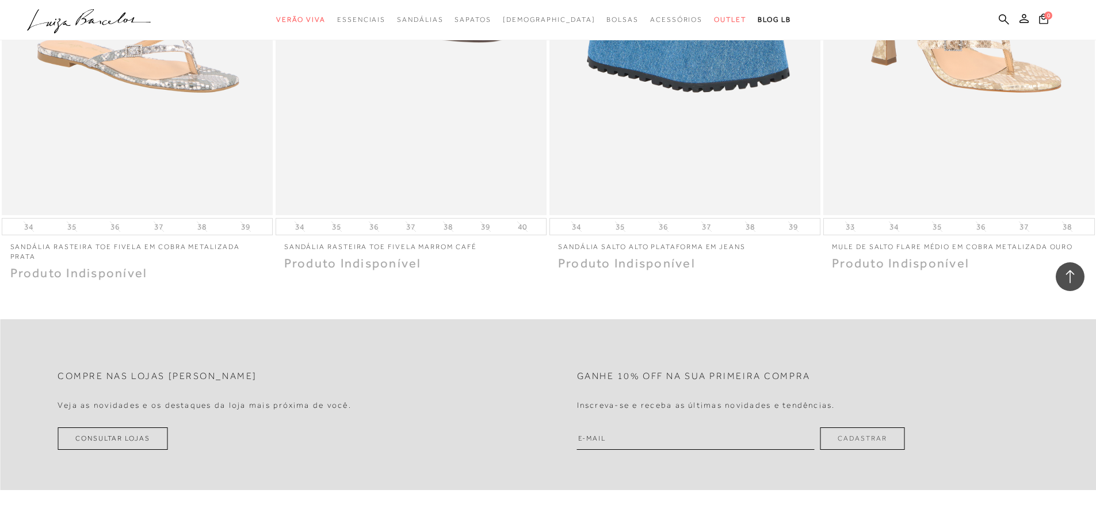
scroll to position [3221, 0]
